Goal: Task Accomplishment & Management: Manage account settings

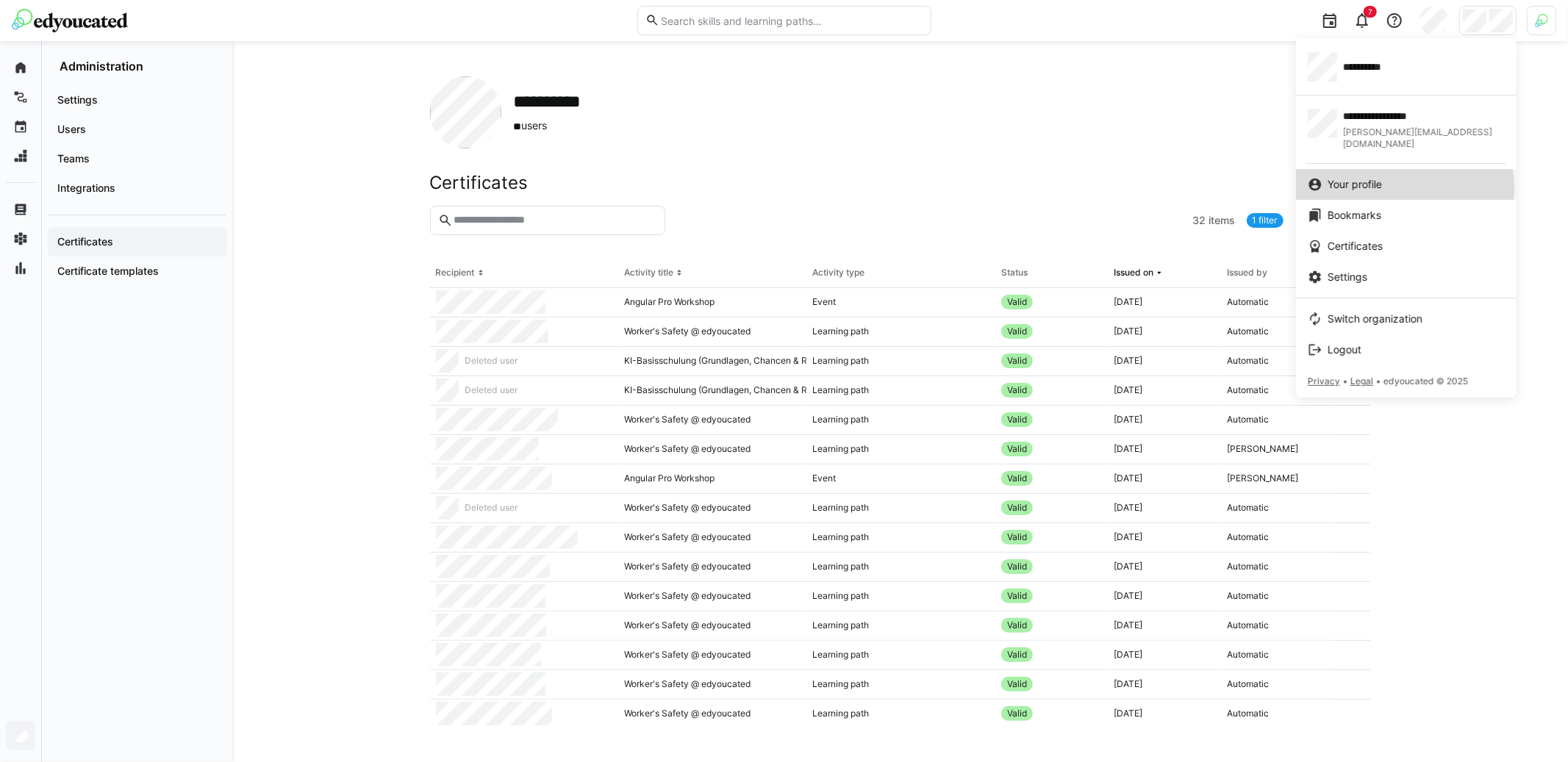
click at [1356, 177] on span "Your profile" at bounding box center [1355, 184] width 55 height 14
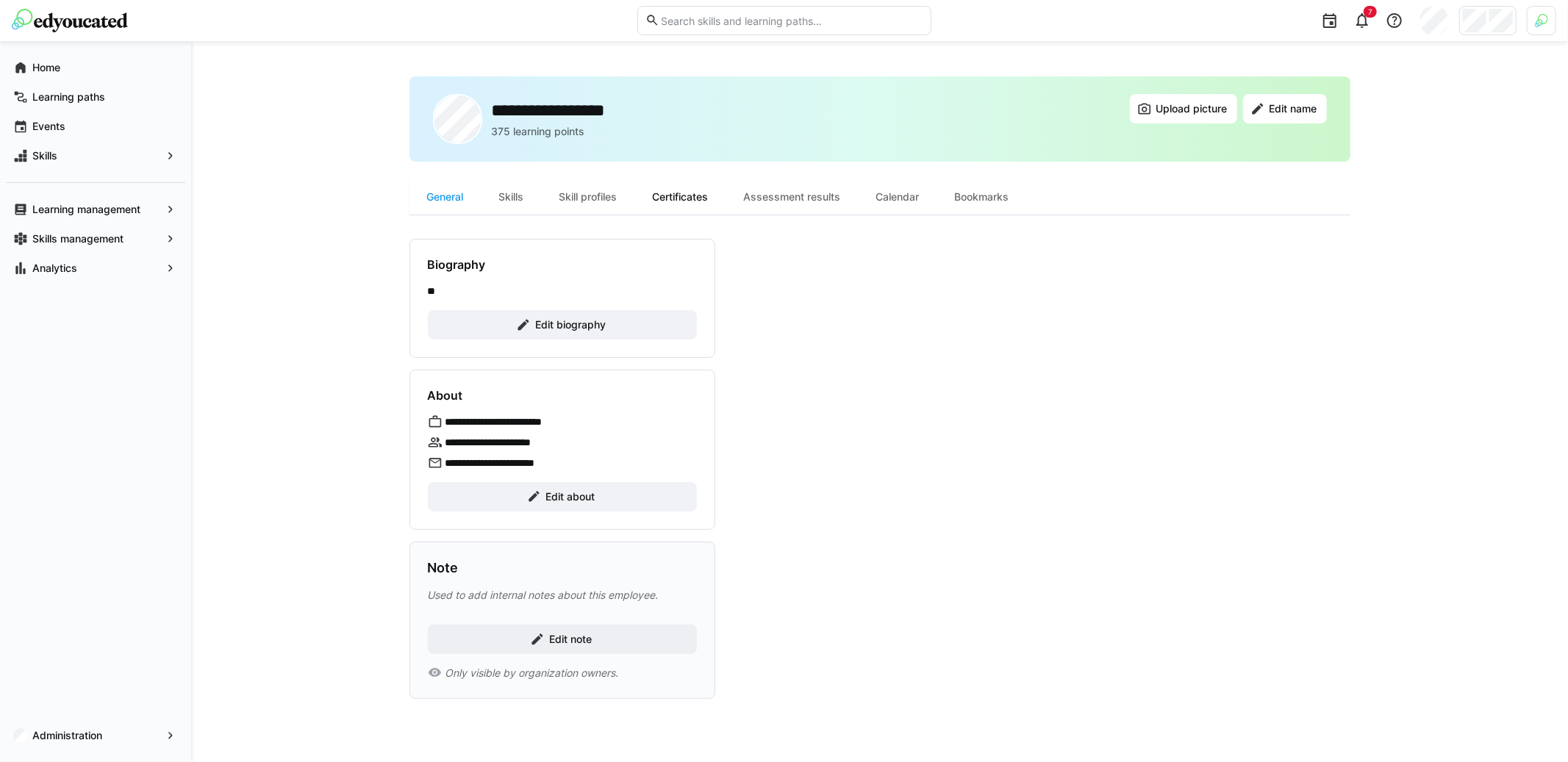
click at [705, 202] on div "Certificates" at bounding box center [680, 197] width 91 height 35
